Goal: Task Accomplishment & Management: Manage account settings

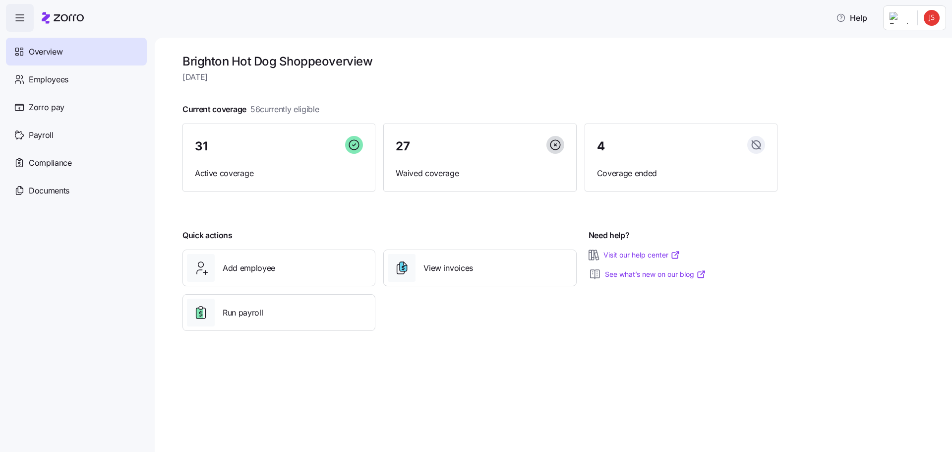
click at [928, 16] on html "Help Overview Employees Zorro pay Payroll Compliance Documents Brighton Hot Dog…" at bounding box center [476, 223] width 952 height 446
click at [899, 98] on div "Log out" at bounding box center [892, 100] width 39 height 11
